Goal: Find specific page/section: Find specific page/section

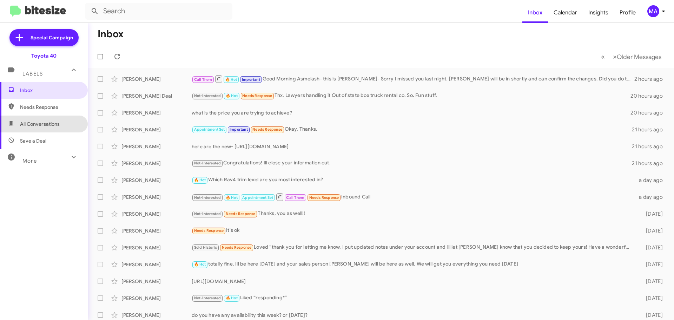
click at [65, 115] on span "All Conversations" at bounding box center [44, 123] width 88 height 17
type input "in:all-conversations"
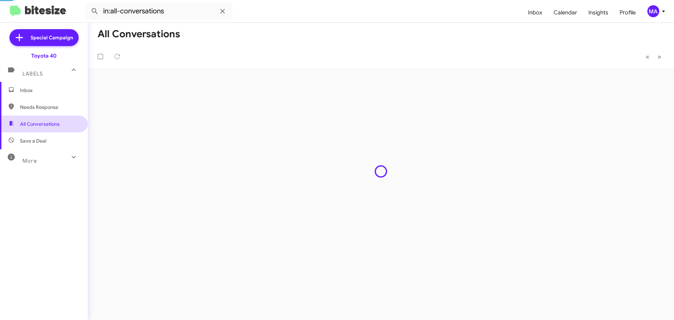
click at [61, 132] on span "All Conversations" at bounding box center [44, 123] width 88 height 17
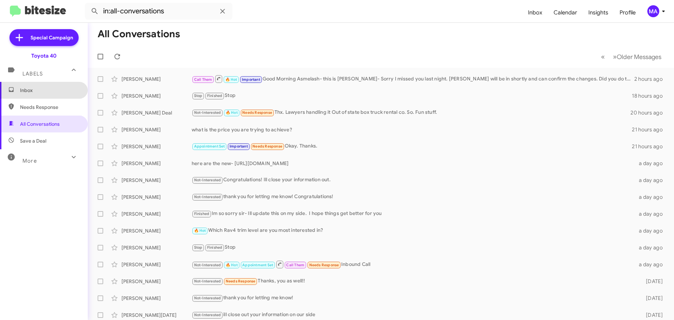
click at [44, 92] on span "Inbox" at bounding box center [50, 90] width 60 height 7
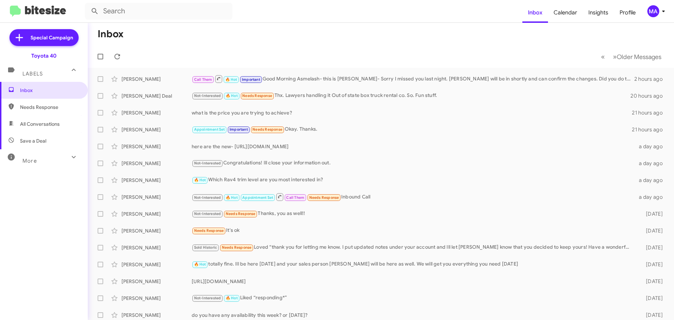
drag, startPoint x: 50, startPoint y: 103, endPoint x: 53, endPoint y: 111, distance: 8.1
click at [50, 103] on span "Needs Response" at bounding box center [44, 107] width 88 height 17
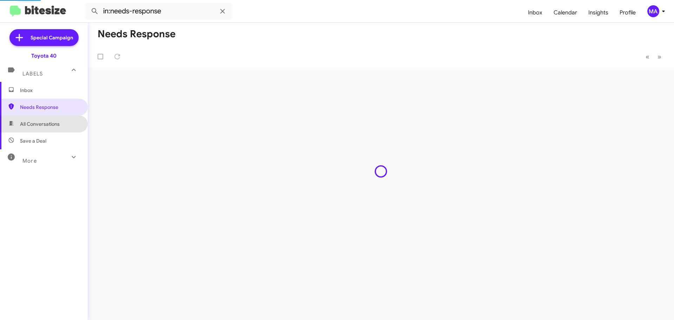
click at [57, 122] on span "All Conversations" at bounding box center [40, 123] width 40 height 7
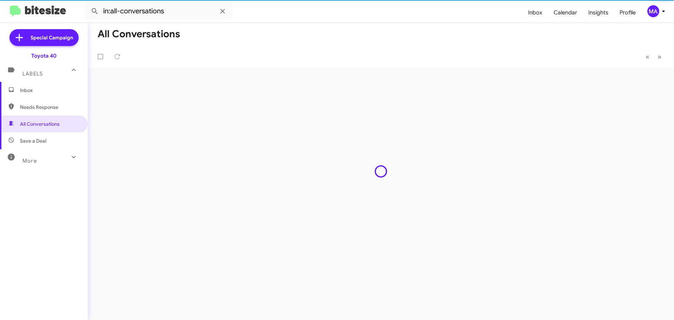
click at [57, 137] on span "Save a Deal" at bounding box center [44, 140] width 88 height 17
type input "in:not-interested"
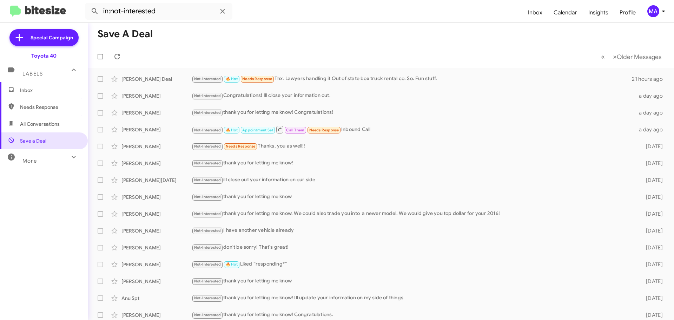
click at [41, 89] on span "Inbox" at bounding box center [50, 90] width 60 height 7
